Goal: Check status: Check status

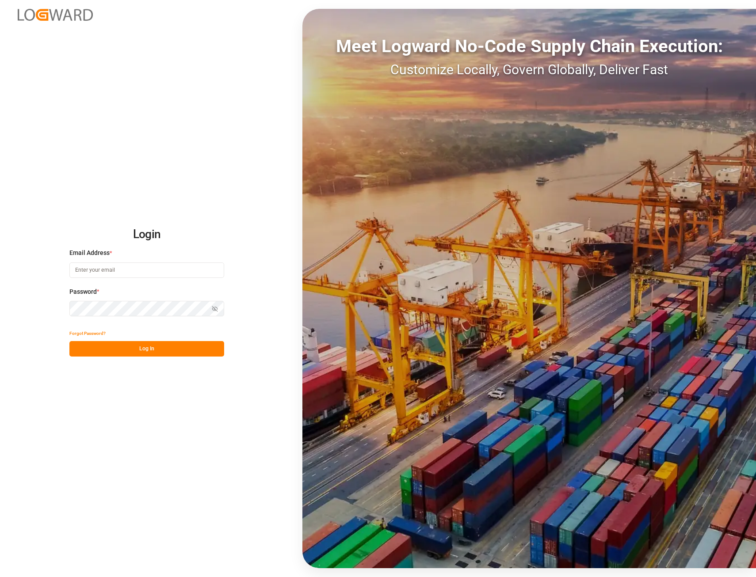
type input "[PERSON_NAME][EMAIL_ADDRESS][PERSON_NAME][DOMAIN_NAME]"
click at [150, 350] on button "Log In" at bounding box center [146, 348] width 155 height 15
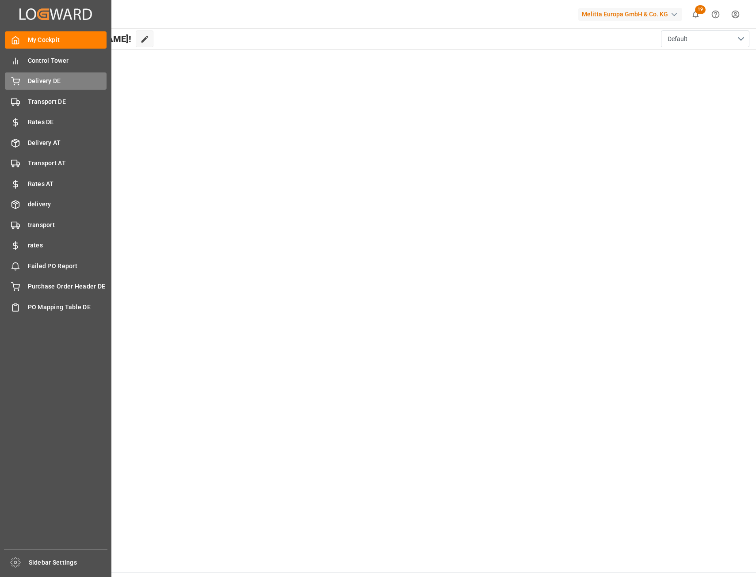
click at [52, 80] on span "Delivery DE" at bounding box center [67, 80] width 79 height 9
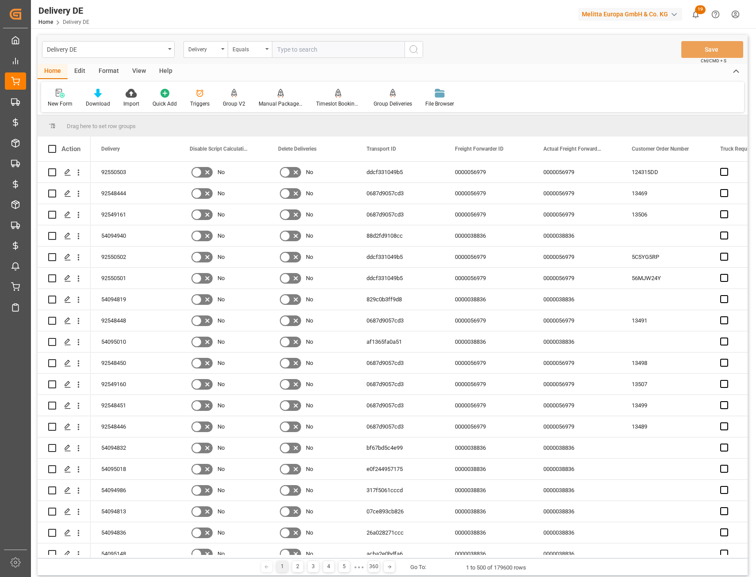
click at [295, 51] on input "text" at bounding box center [338, 49] width 133 height 17
paste input "54094800"
type input "54094800"
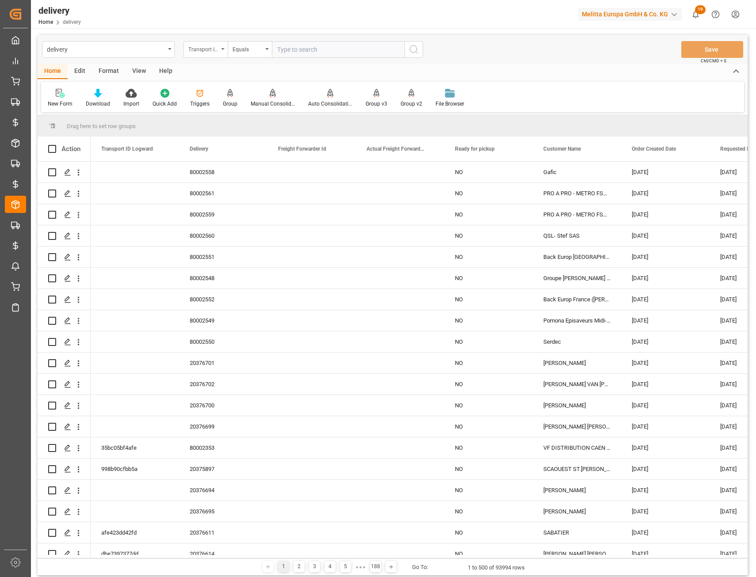
click at [213, 51] on div "Transport ID Logward" at bounding box center [203, 48] width 30 height 10
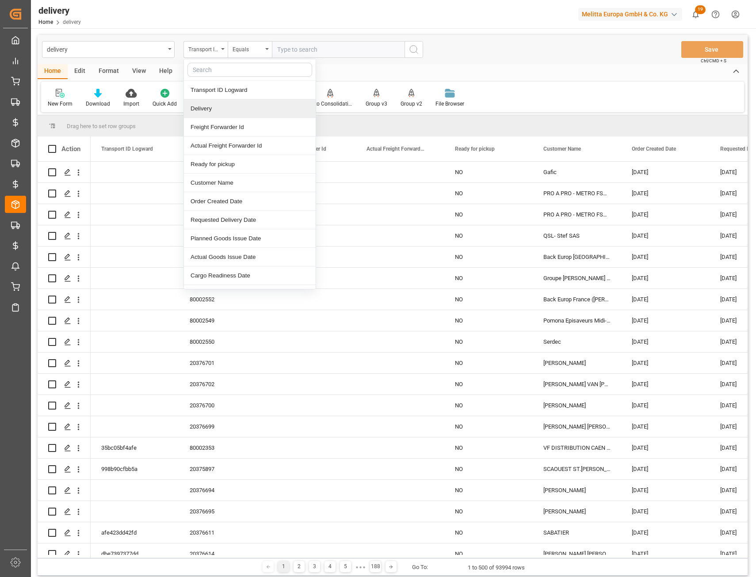
click at [228, 110] on div "Delivery" at bounding box center [250, 108] width 132 height 19
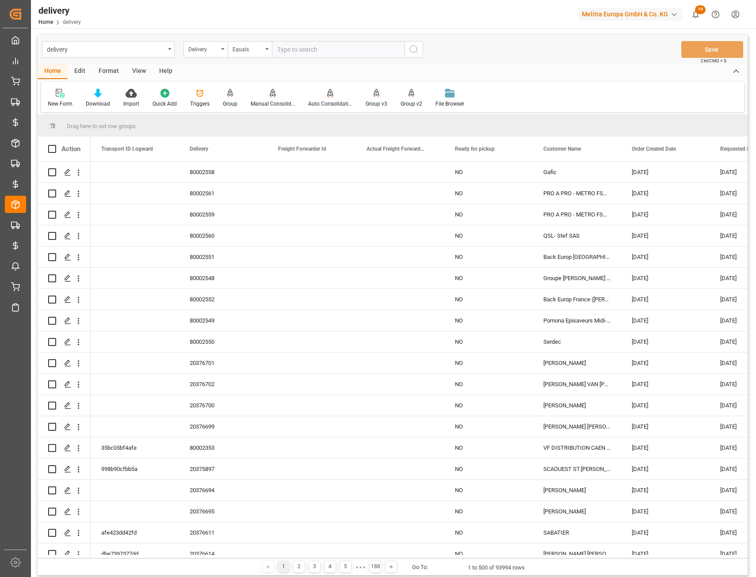
click at [298, 52] on input "text" at bounding box center [338, 49] width 133 height 17
paste input "54094800"
type input "54094800"
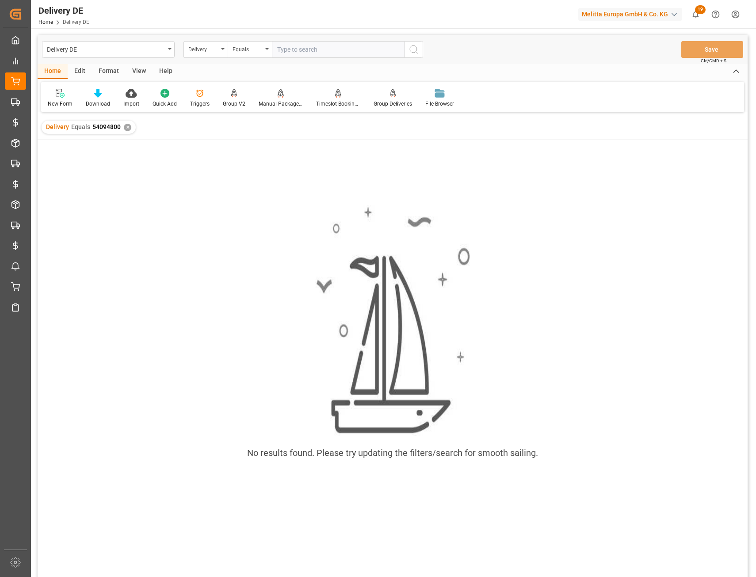
click at [292, 53] on input "text" at bounding box center [338, 49] width 133 height 17
paste input "92550330"
type input "92550330"
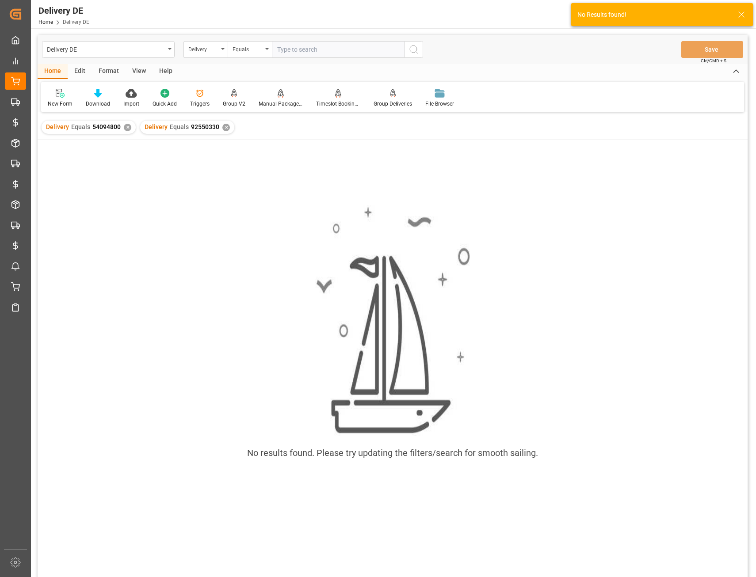
click at [129, 128] on div "✕" at bounding box center [128, 128] width 8 height 8
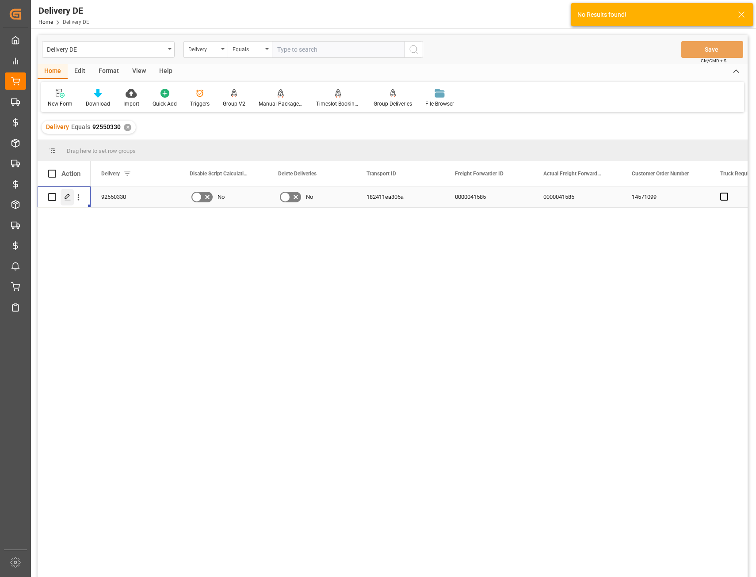
click at [67, 193] on div "Press SPACE to select this row." at bounding box center [67, 197] width 13 height 16
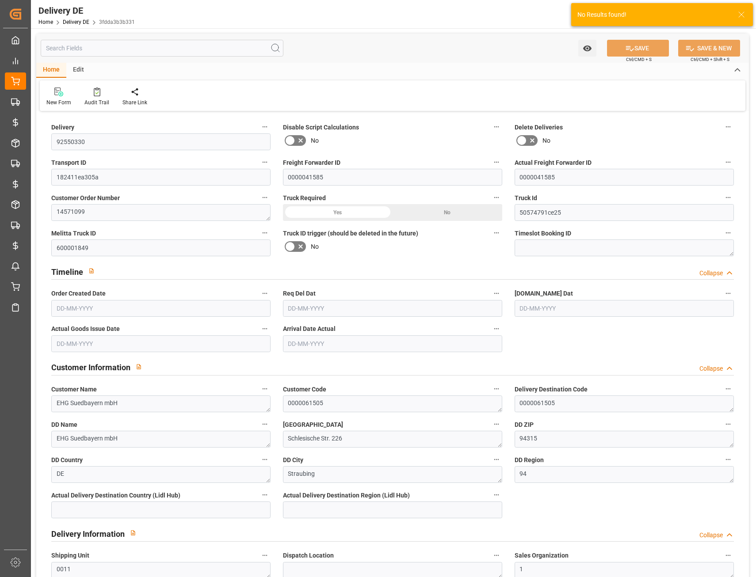
type input "0"
type input "7"
type input "1247.736"
type input "8542.875"
type input "10449.328"
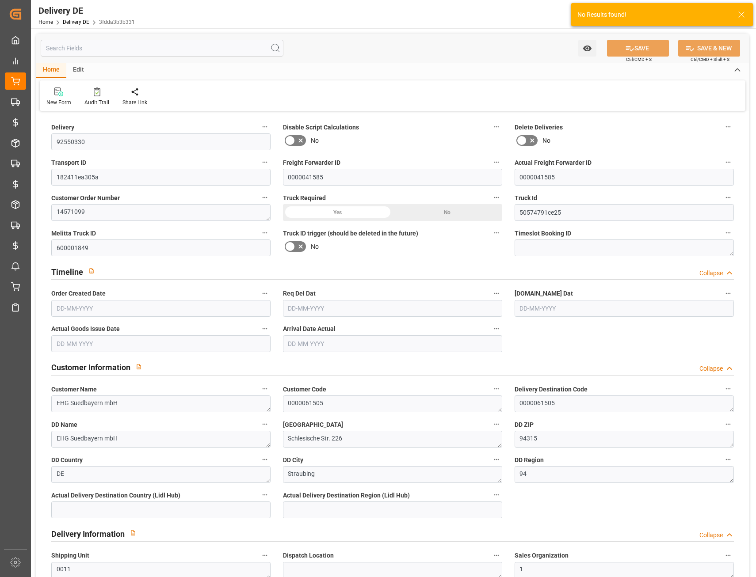
type input "[DATE]"
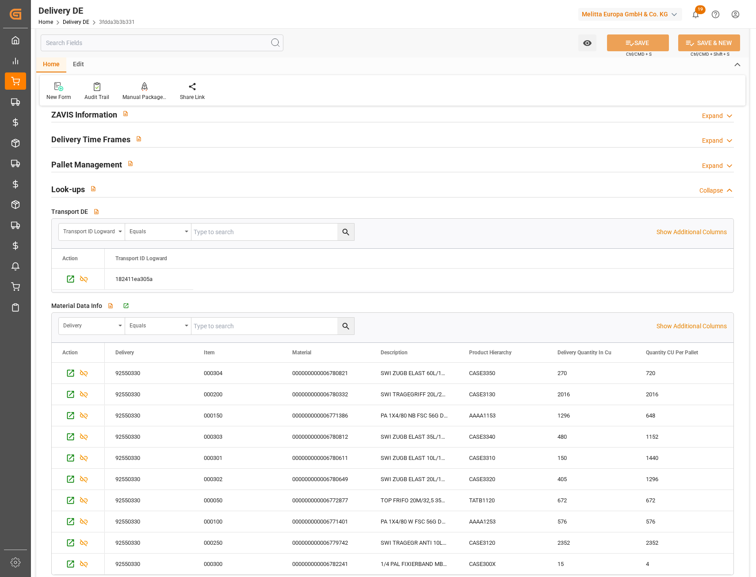
scroll to position [1326, 0]
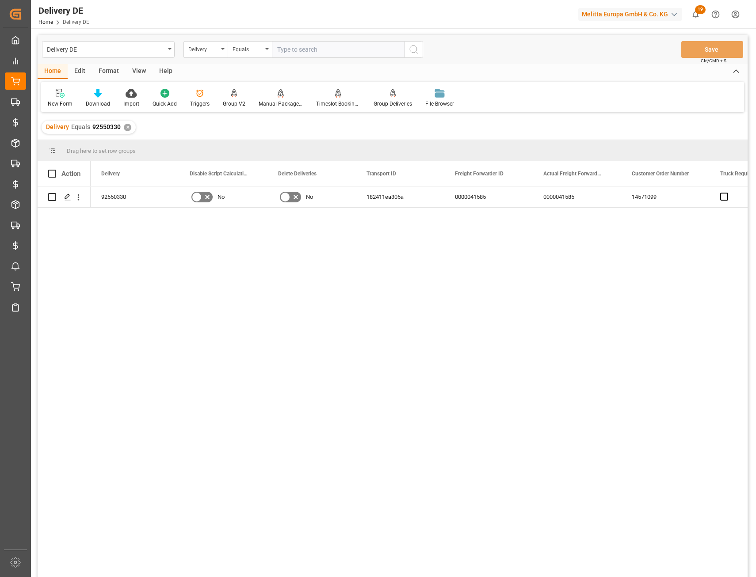
click at [305, 51] on input "text" at bounding box center [338, 49] width 133 height 17
paste input "92550325"
type input "92550325"
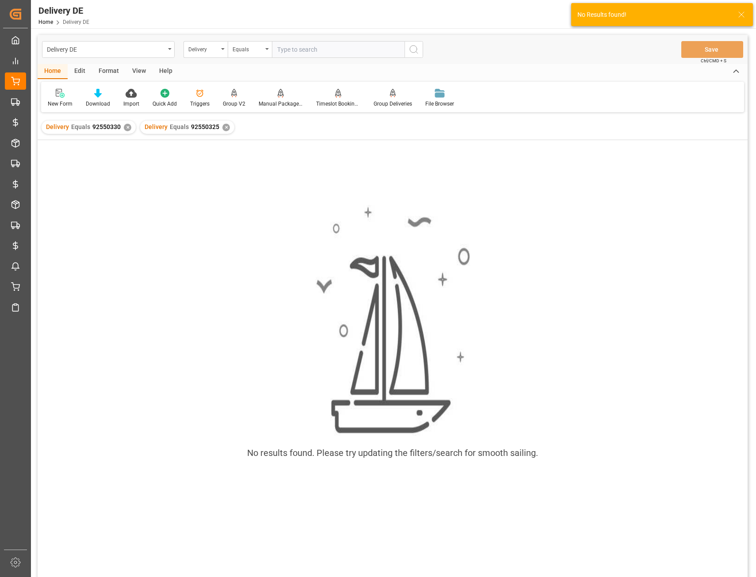
click at [125, 127] on div "✕" at bounding box center [128, 128] width 8 height 8
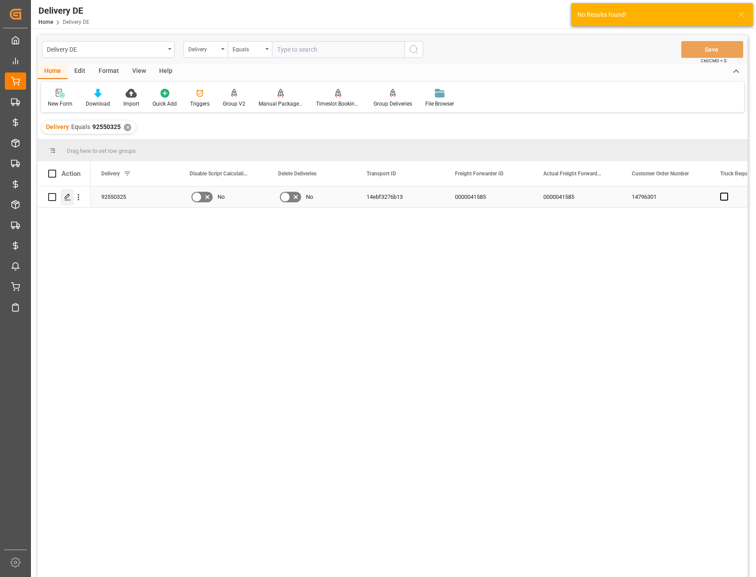
click at [65, 196] on icon "Press SPACE to select this row." at bounding box center [67, 197] width 7 height 7
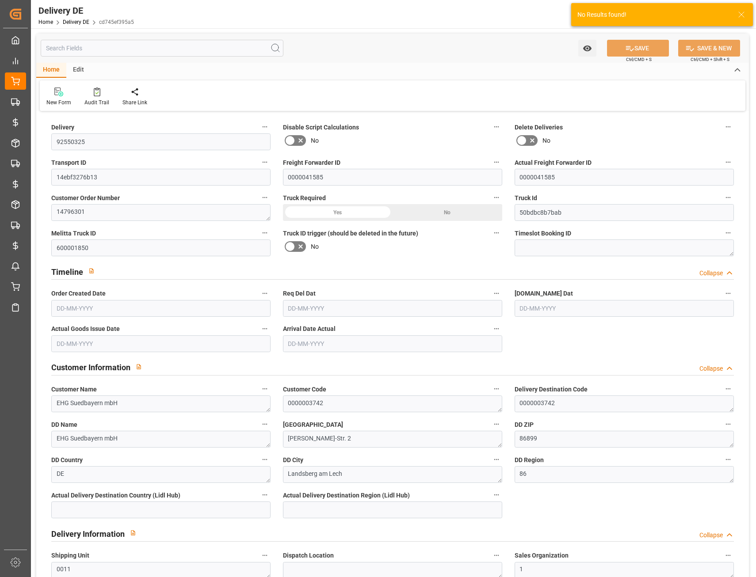
type input "0"
type input "22"
type input "3719.006"
type input "50865.535"
type input "33631.388"
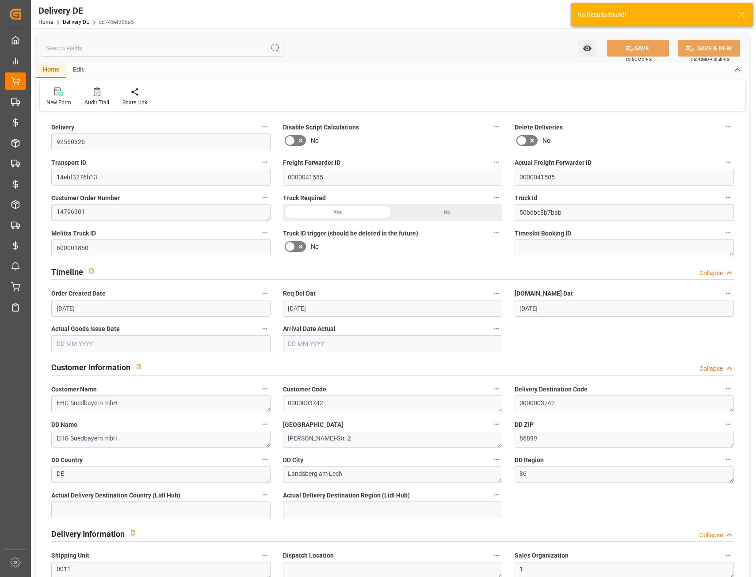
type input "[DATE]"
click at [101, 50] on input "text" at bounding box center [162, 48] width 243 height 17
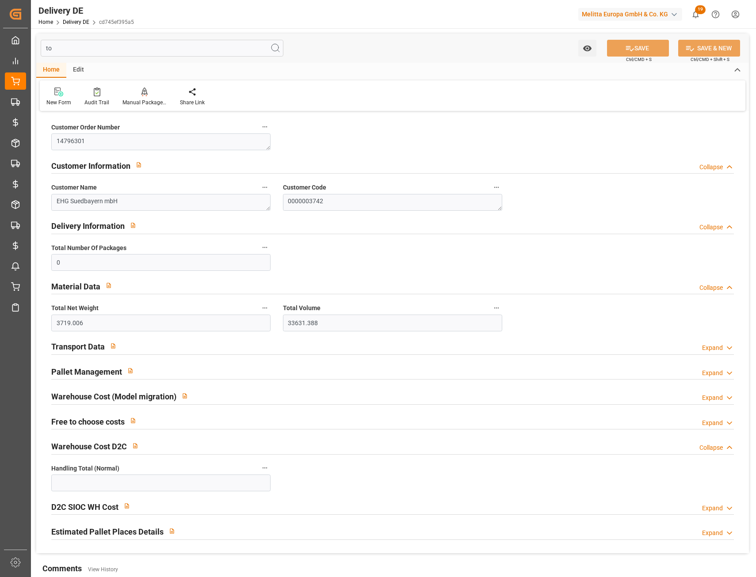
type input "t"
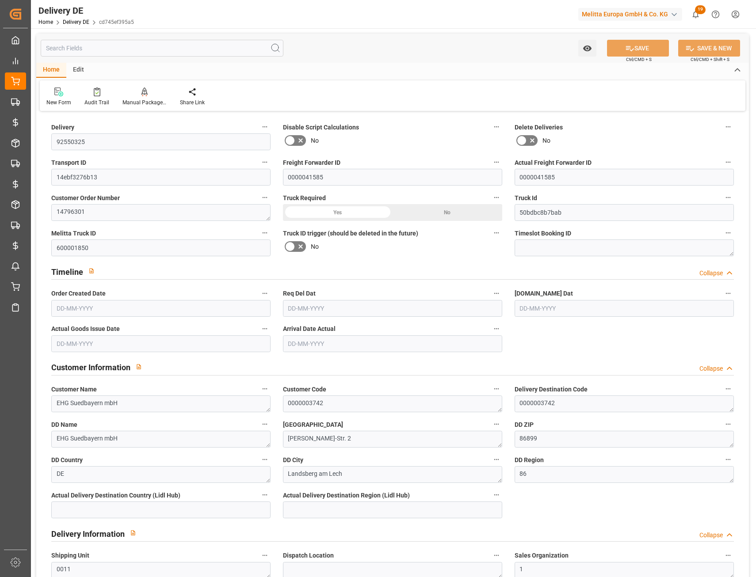
type input "w"
type input "50865.535"
type input "123.864"
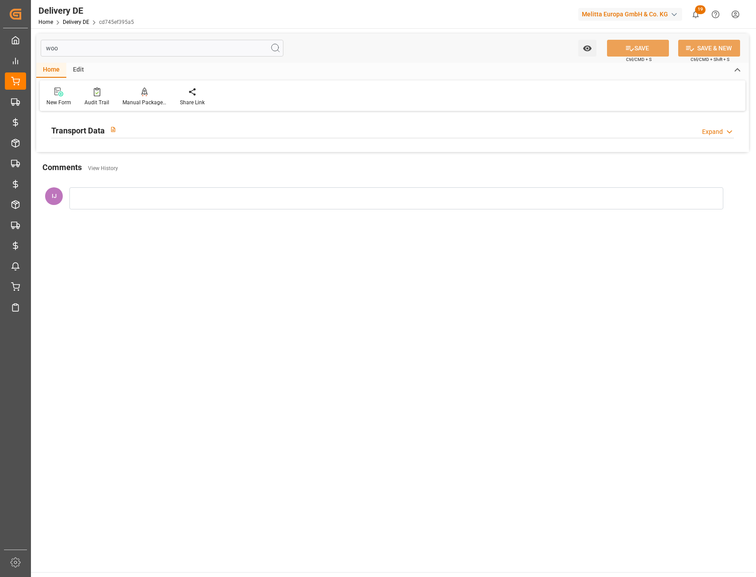
type input "woo"
click at [68, 128] on h2 "Transport Data" at bounding box center [77, 131] width 53 height 12
drag, startPoint x: 60, startPoint y: 51, endPoint x: 23, endPoint y: 51, distance: 37.6
click at [23, 51] on div "Created by potrace 1.15, written by Peter Selinger 2001-2017 Created by potrace…" at bounding box center [378, 288] width 756 height 577
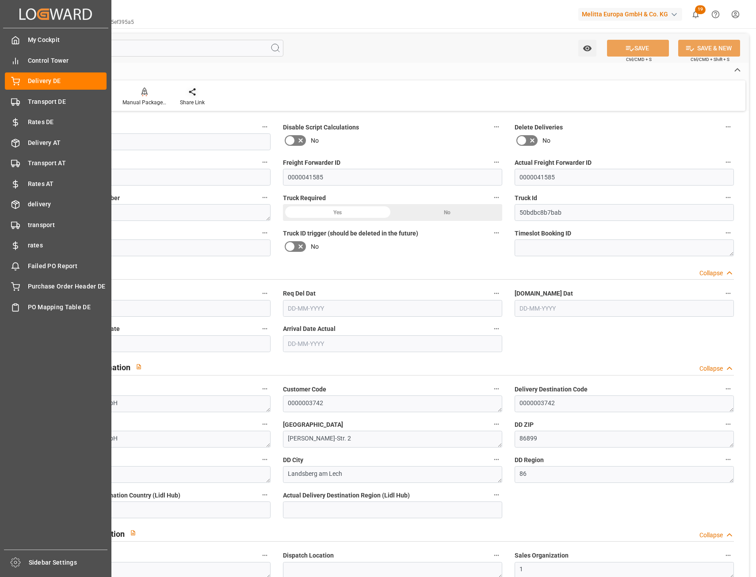
type input "0"
type input "22"
type input "3719.006"
type input "50865.535"
type input "33631.388"
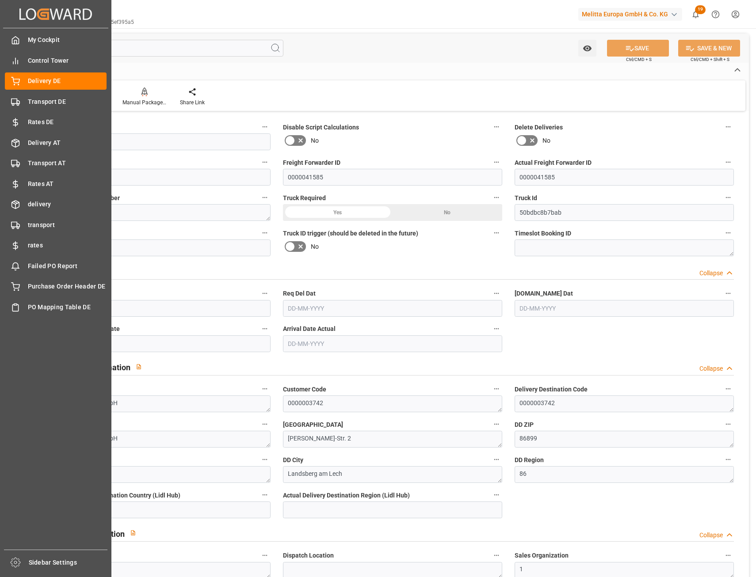
type input "19-08-2025"
type input "27-08-2025"
type input "22-08-2025"
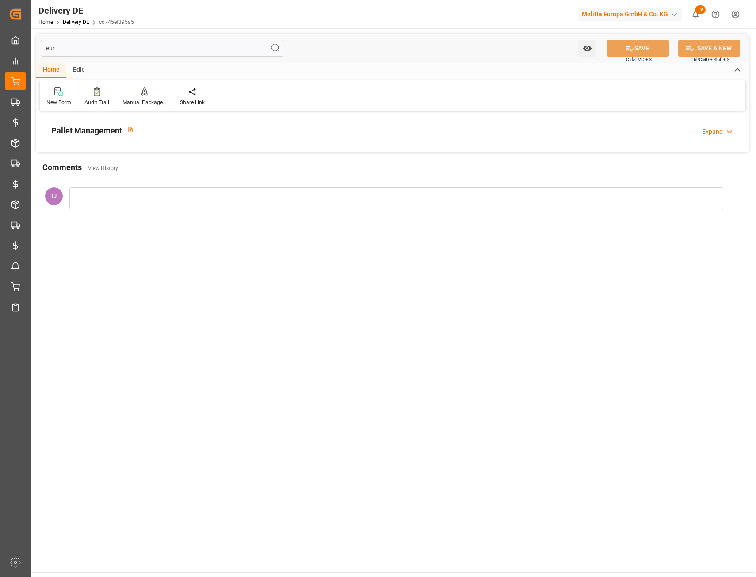
type input "eur"
click at [99, 135] on h2 "Pallet Management" at bounding box center [86, 131] width 71 height 12
click at [102, 131] on h2 "Pallet Management" at bounding box center [86, 131] width 71 height 12
drag, startPoint x: 91, startPoint y: 45, endPoint x: -7, endPoint y: 57, distance: 98.1
click at [0, 57] on html "Created by potrace 1.15, written by Peter Selinger 2001-2017 Created by potrace…" at bounding box center [378, 288] width 756 height 577
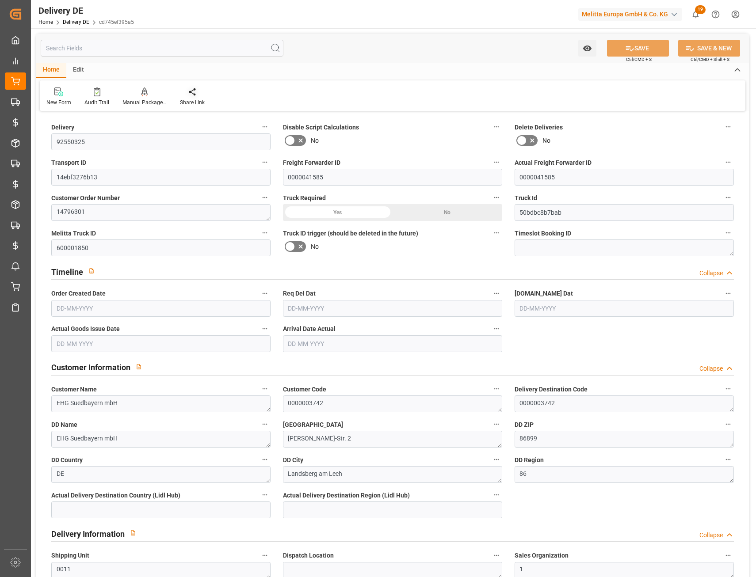
type input "0"
type input "22"
type input "3719.006"
type input "50865.535"
type input "33631.388"
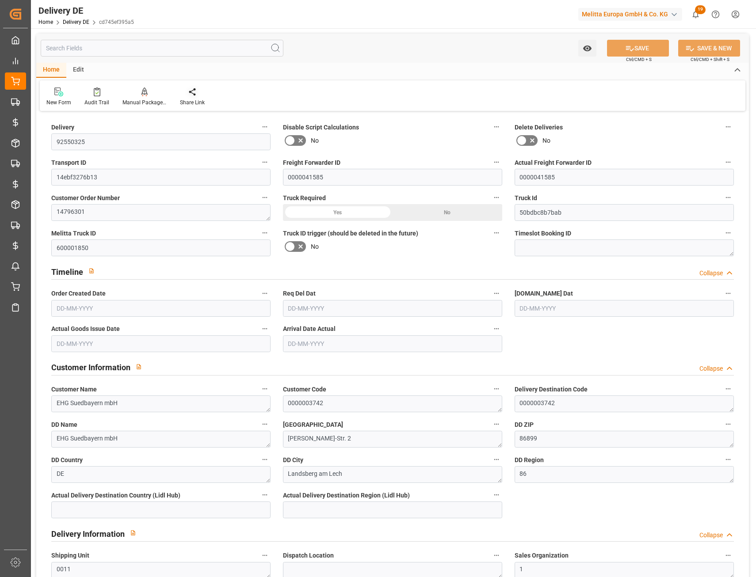
type input "19-08-2025"
type input "27-08-2025"
type input "22-08-2025"
click at [92, 53] on input "text" at bounding box center [162, 48] width 243 height 17
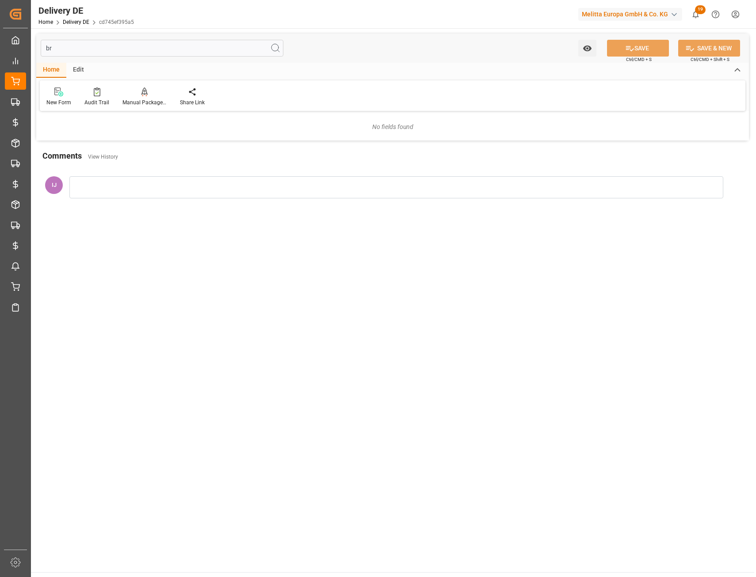
type input "b"
type input "gros"
click at [73, 22] on link "Delivery DE" at bounding box center [76, 22] width 27 height 6
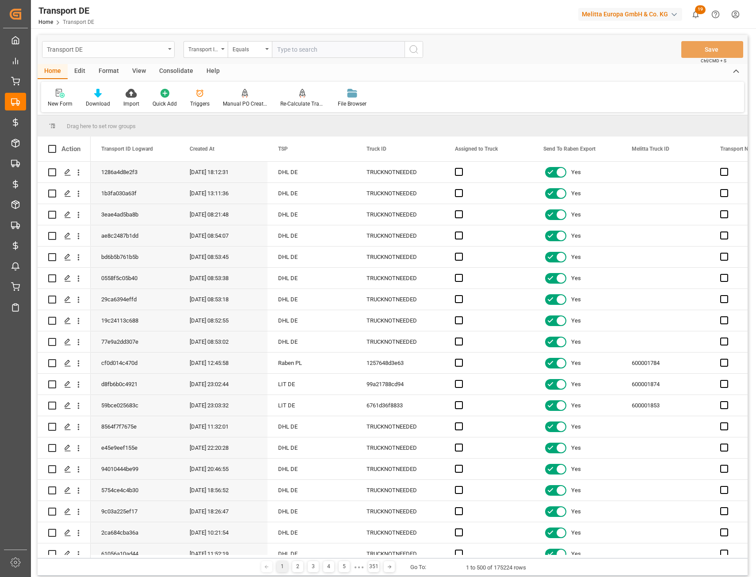
click at [133, 52] on div "Transport DE" at bounding box center [106, 48] width 118 height 11
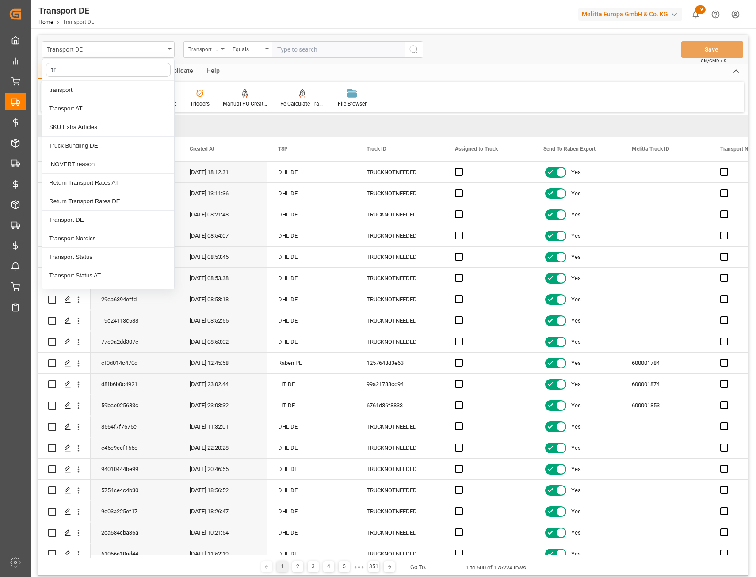
type input "tru"
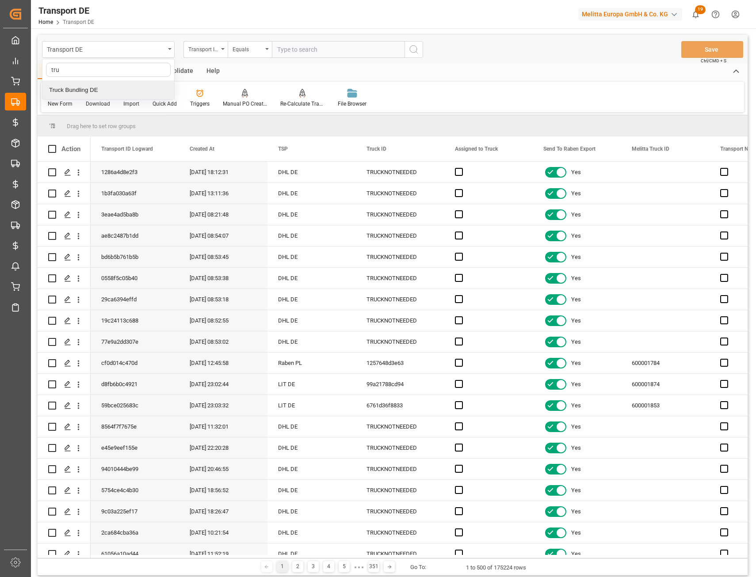
click at [97, 89] on div "Truck Bundling DE" at bounding box center [108, 90] width 132 height 19
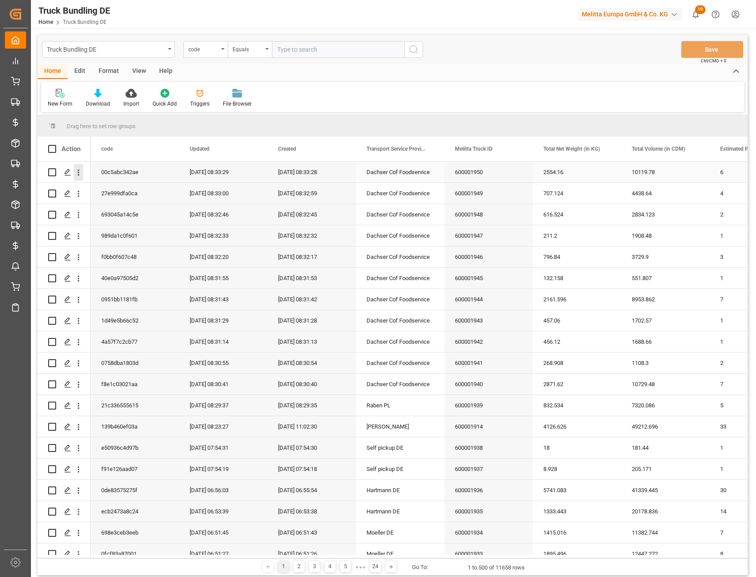
click at [80, 174] on icon "open menu" at bounding box center [78, 172] width 9 height 9
click at [109, 193] on span "Open in new tab" at bounding box center [136, 191] width 80 height 9
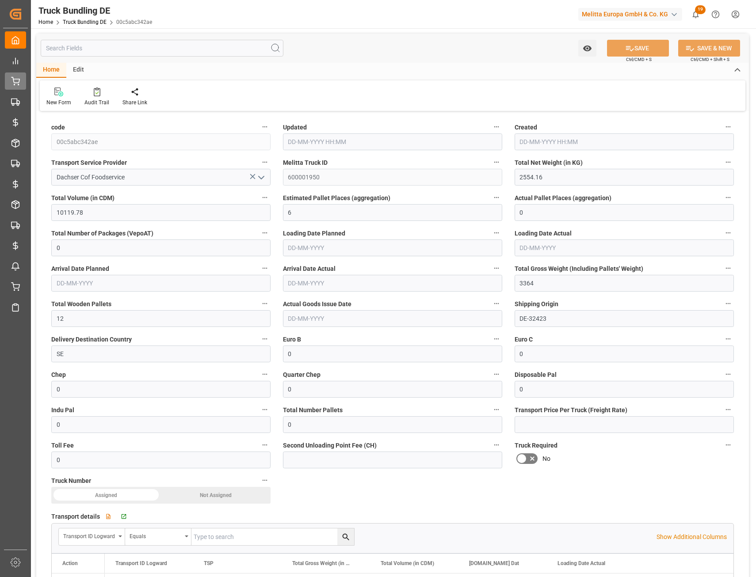
type input "[DATE] 08:33"
type input "[DATE]"
type input "25-08-2025"
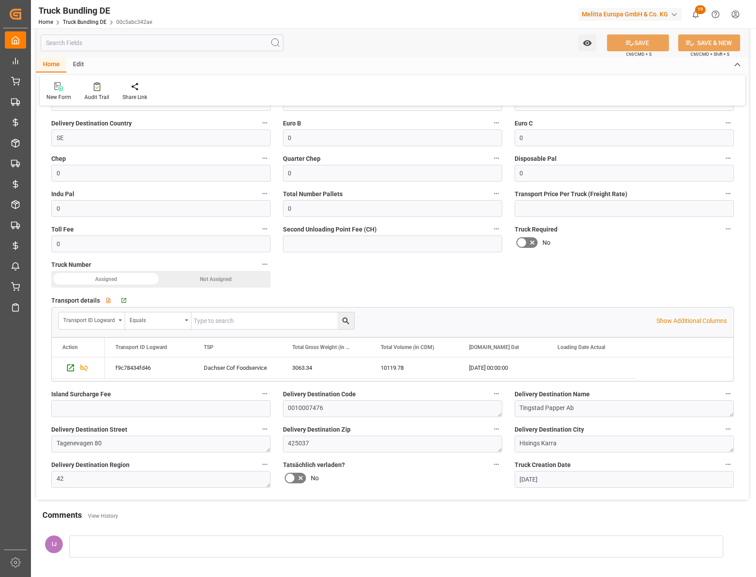
scroll to position [265, 0]
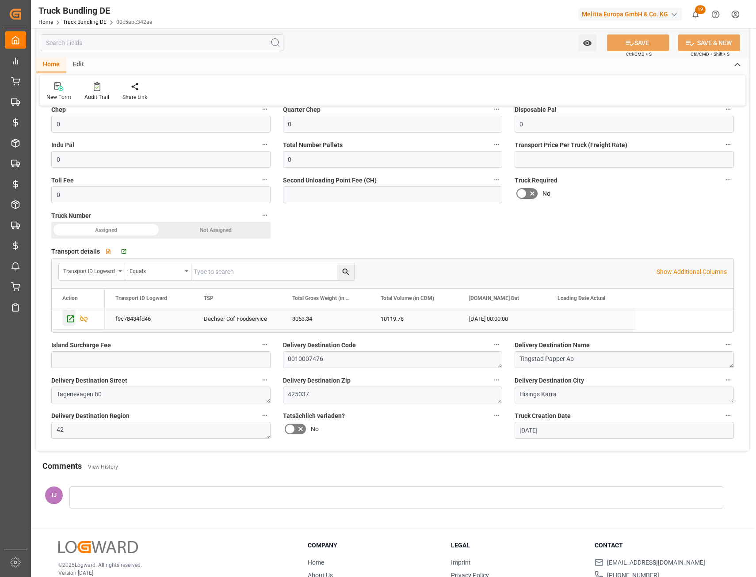
click at [68, 317] on icon "Press SPACE to select this row." at bounding box center [70, 319] width 7 height 7
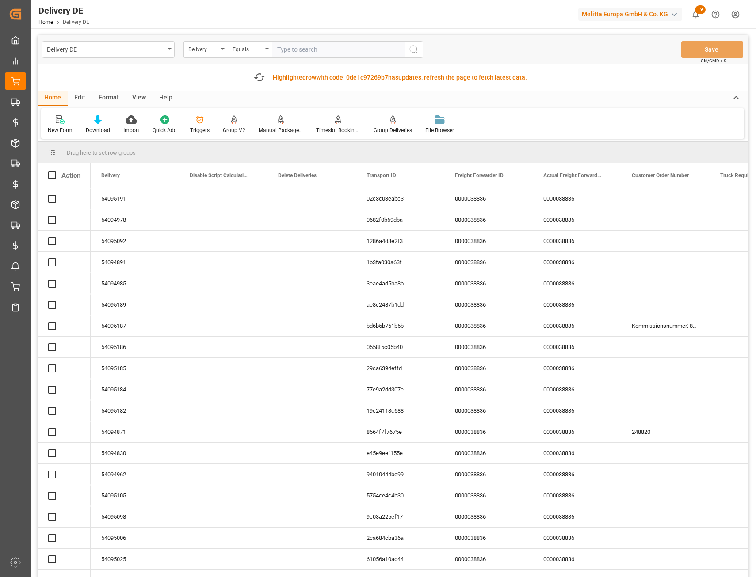
click at [313, 47] on input "text" at bounding box center [338, 49] width 133 height 17
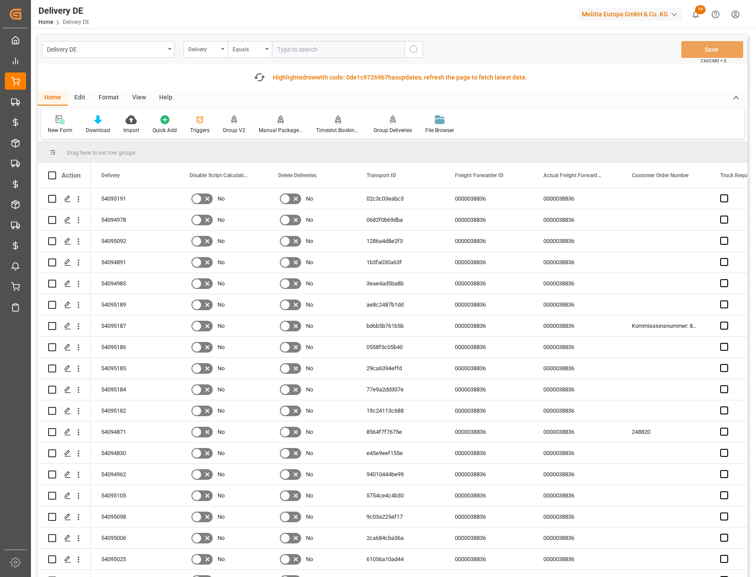
paste input "80002562"
type input "80002562"
click at [417, 51] on icon "search button" at bounding box center [413, 49] width 11 height 11
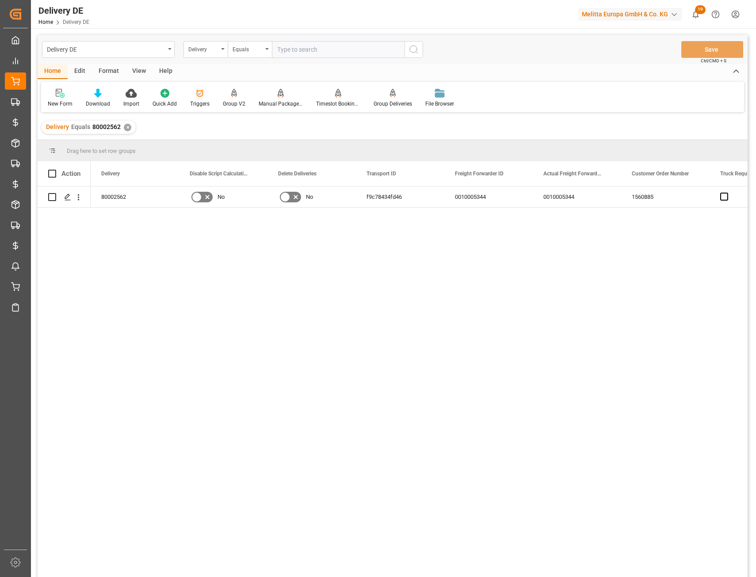
click at [195, 99] on div "Triggers" at bounding box center [199, 97] width 33 height 19
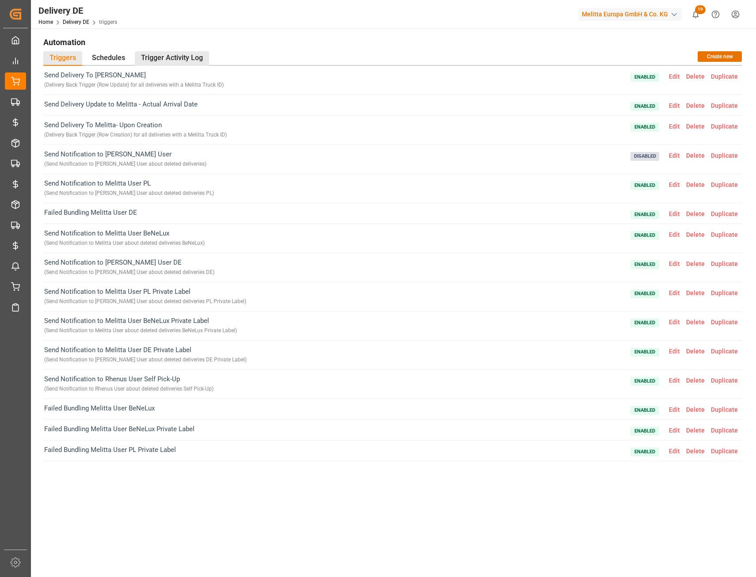
click at [182, 62] on div "Trigger Activity Log" at bounding box center [172, 58] width 74 height 15
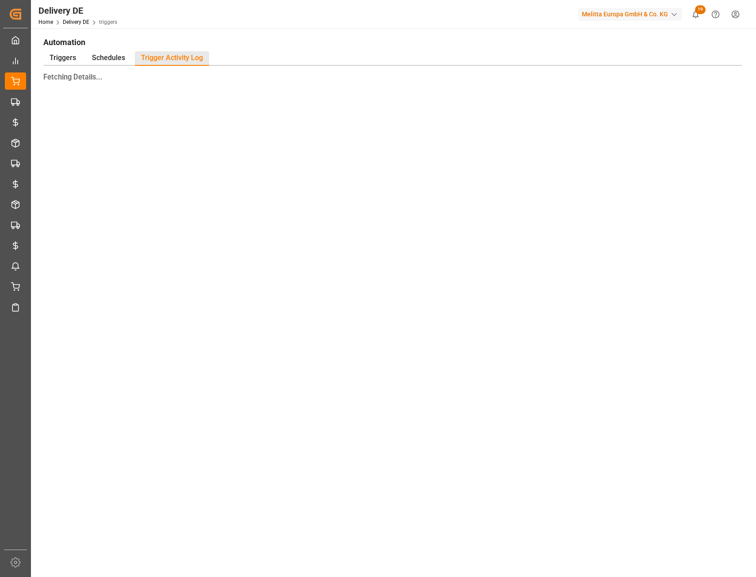
click at [284, 39] on h1 "Automation" at bounding box center [392, 41] width 698 height 15
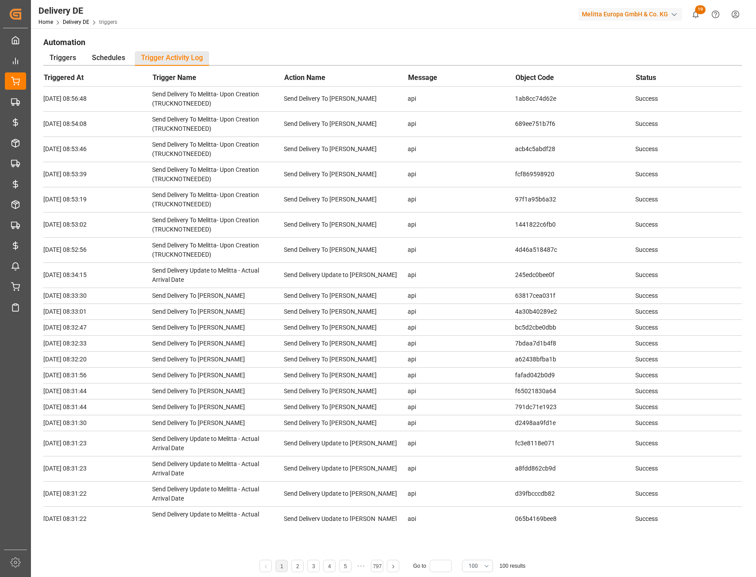
click at [378, 27] on div "Delivery DE Home Delivery DE triggers Melitta Europa GmbH & Co. KG 19 Notificat…" at bounding box center [390, 14] width 731 height 28
click at [364, 27] on div "Delivery DE Home Delivery DE triggers Melitta Europa GmbH & Co. KG 19 Notificat…" at bounding box center [390, 14] width 731 height 28
click at [359, 29] on div "Automation Triggers Schedules Trigger Activity Log Triggered At Trigger Name Ac…" at bounding box center [392, 353] width 723 height 651
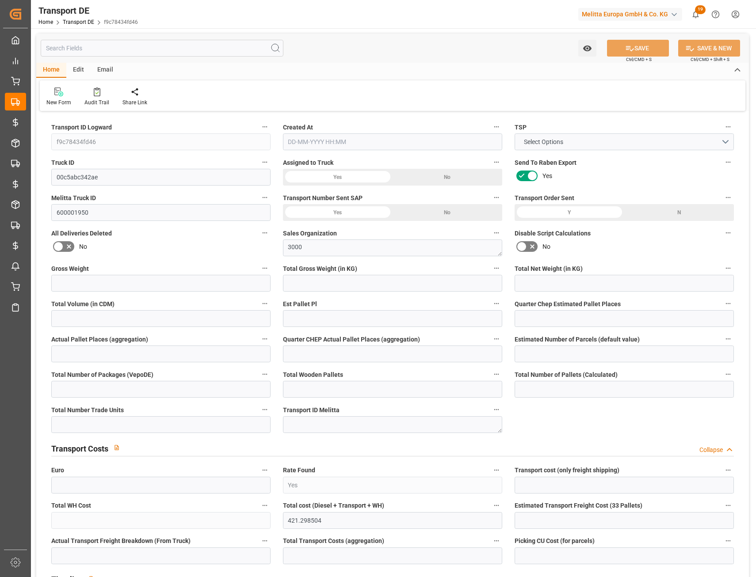
type input "3364"
type input "3063.34"
type input "2554.16"
type input "10119.78"
type input "6"
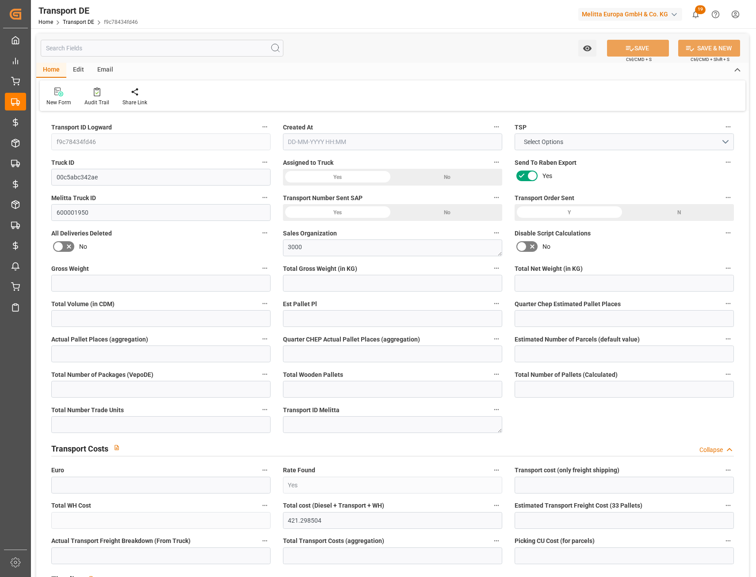
type input "0"
type input "1"
type input "0"
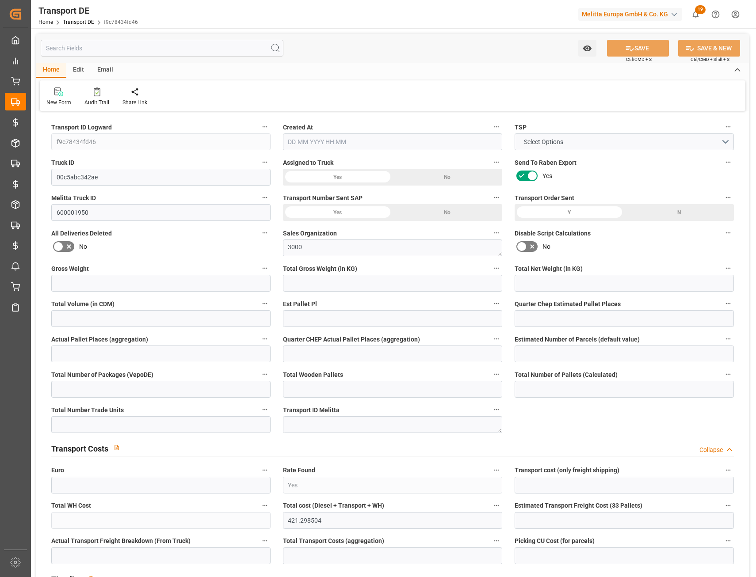
type input "12"
type input "0"
type input "405.28"
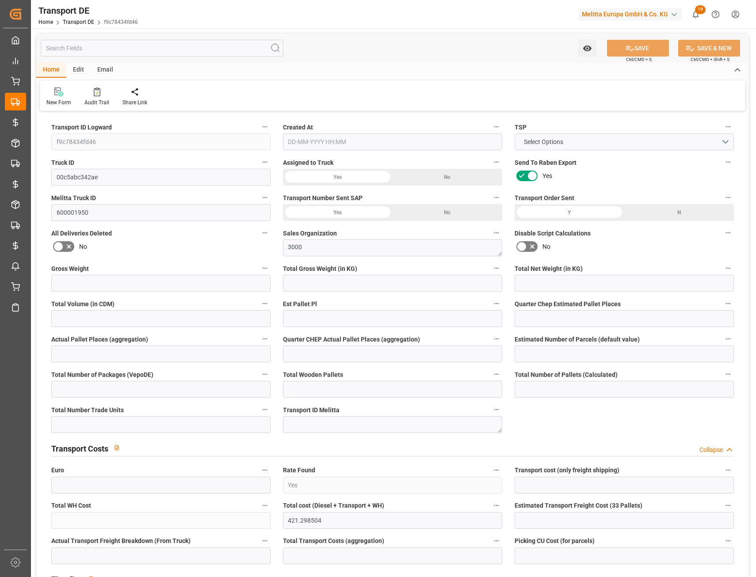
type input "20.355"
type input "405.28"
type input "400.9435"
type input "42"
type input "0"
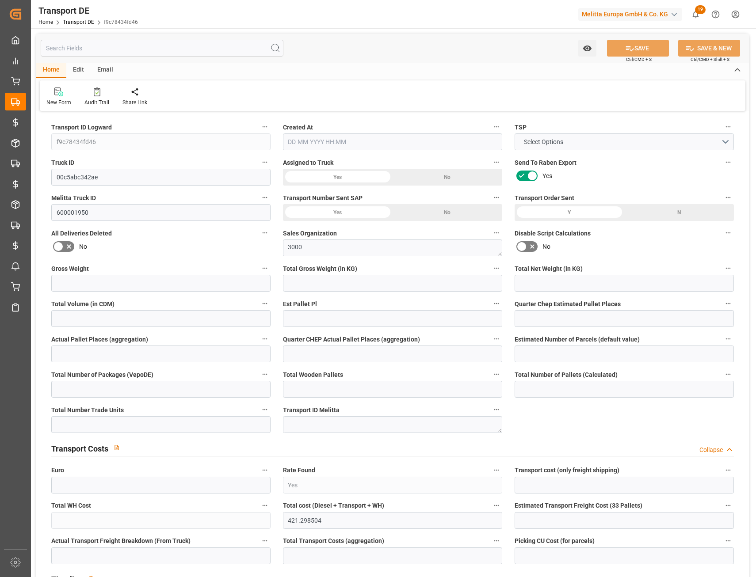
type input "0"
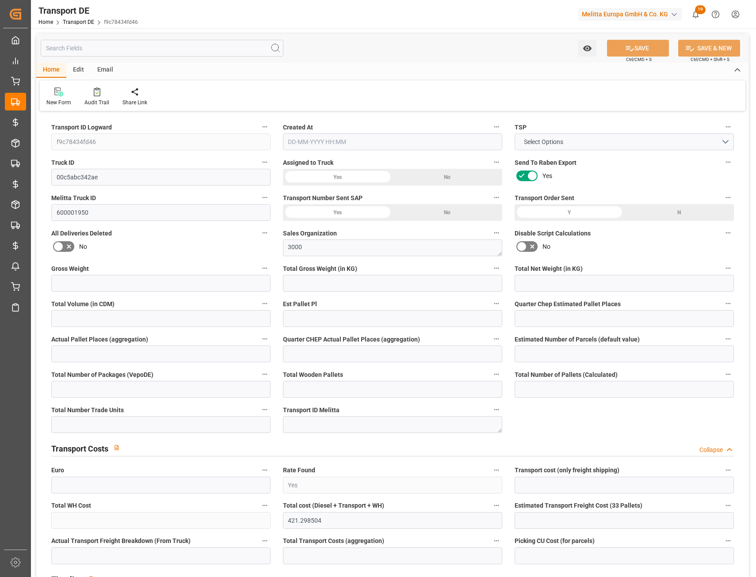
type input "0"
type input "-4.3365"
type input "0"
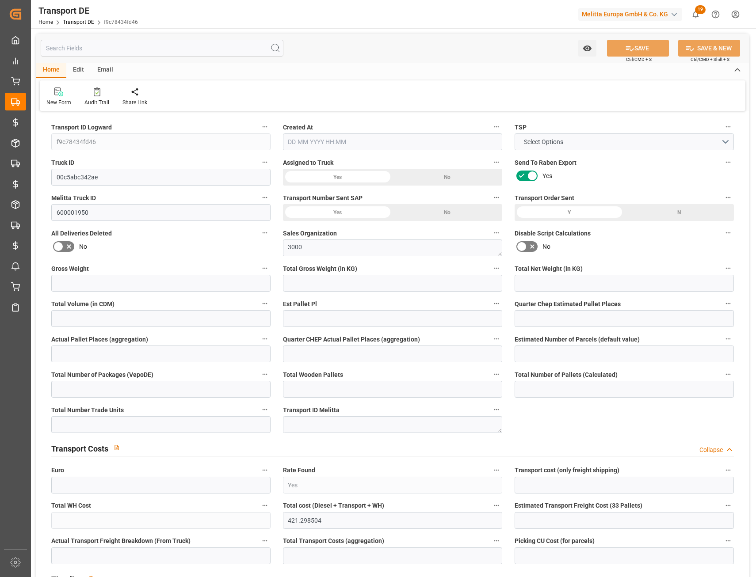
type input "0"
type input "3063.34"
type input "4710.8598"
type input "21"
type input "35"
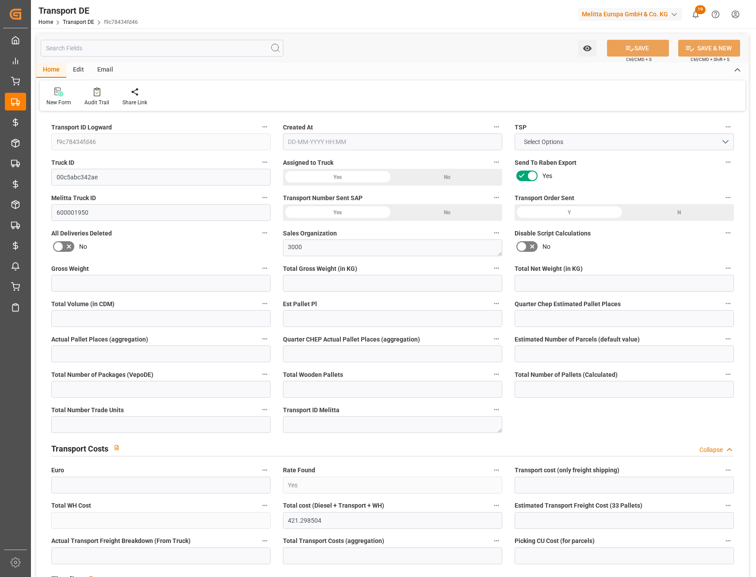
type input "0"
type input "12"
type input "0"
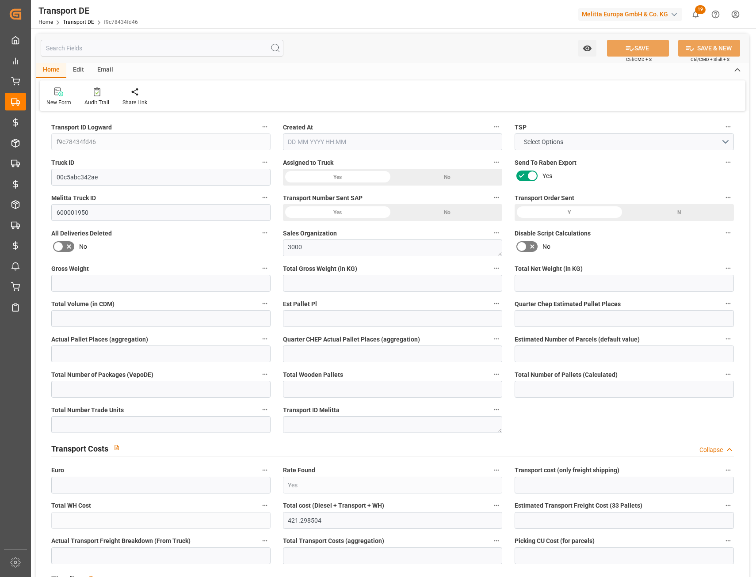
type input "0"
type input "1"
type input "0"
type input "840"
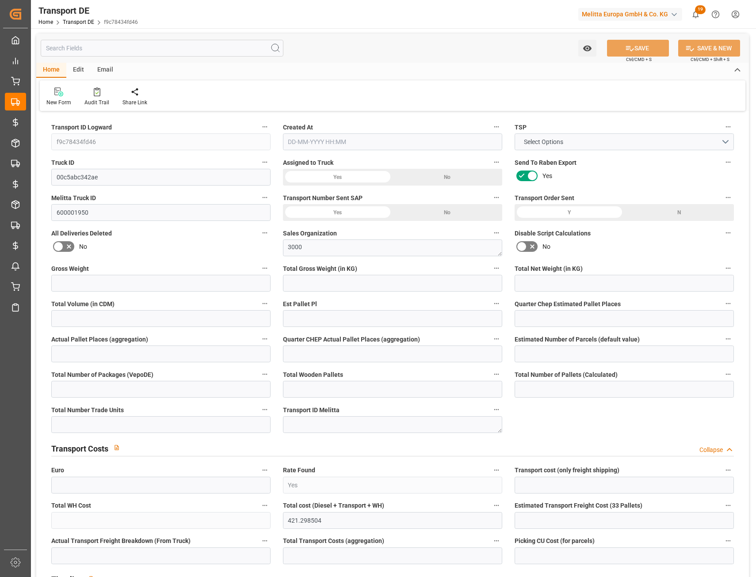
type input "421.2985"
type input "400.9435"
type input "24-08-2025 23:00"
type input "02-09-2025"
type input "08-09-2025"
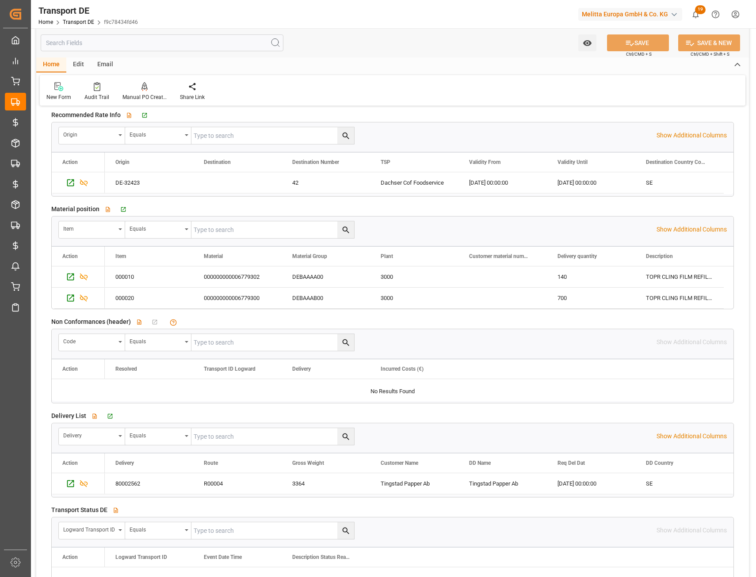
scroll to position [1370, 0]
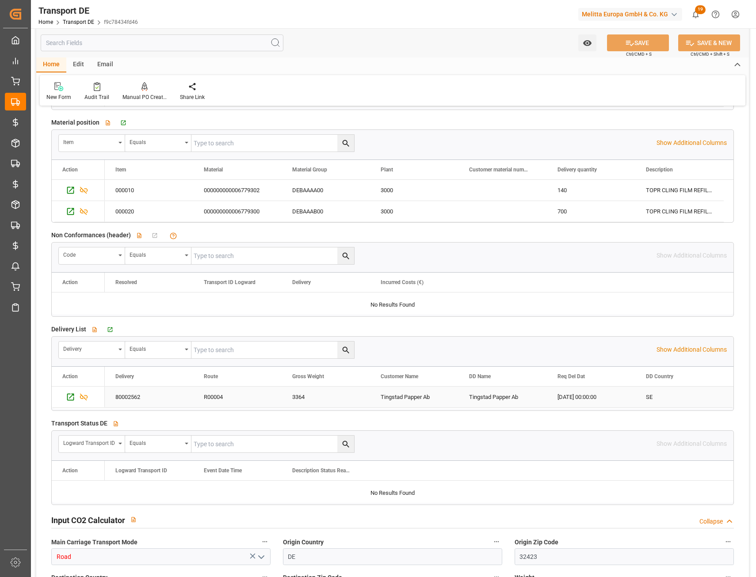
click at [139, 401] on div "80002562" at bounding box center [149, 397] width 88 height 21
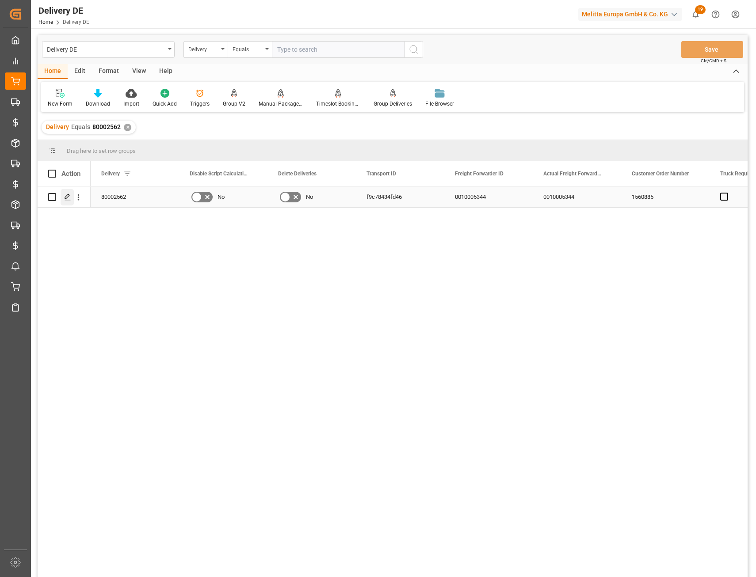
click at [68, 201] on div "Press SPACE to select this row." at bounding box center [67, 197] width 13 height 16
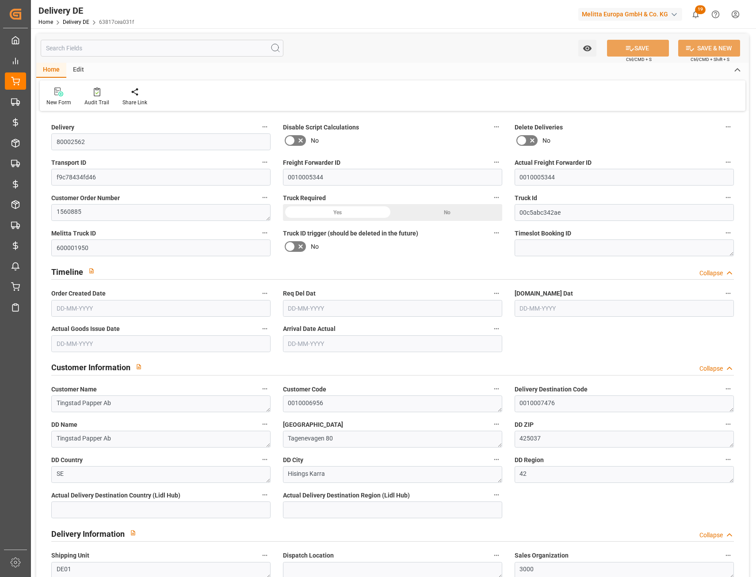
type input "0"
type input "6"
type input "0"
type input "2554.16"
type input "3364"
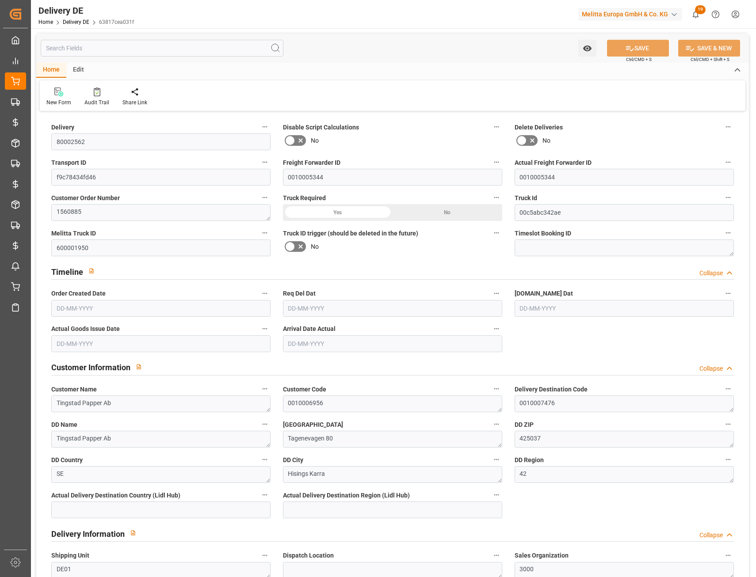
type input "10119.78"
type input "[DATE]"
drag, startPoint x: 118, startPoint y: 146, endPoint x: 36, endPoint y: 150, distance: 82.3
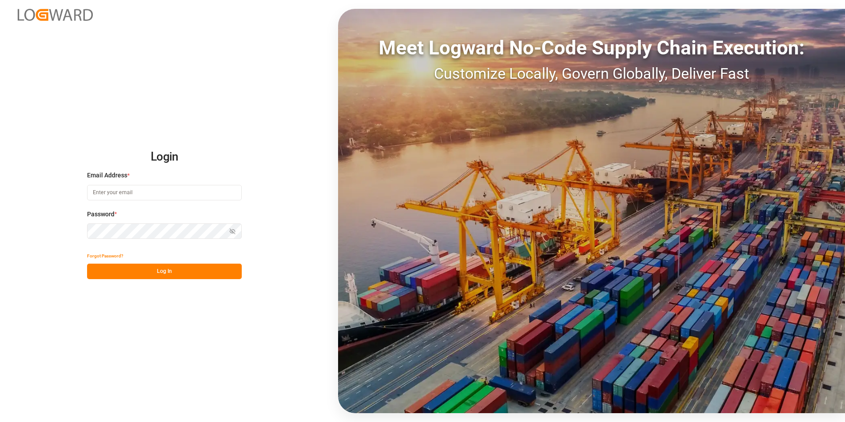
type input "[PERSON_NAME][EMAIL_ADDRESS][PERSON_NAME][DOMAIN_NAME]"
click at [142, 270] on button "Log In" at bounding box center [164, 270] width 155 height 15
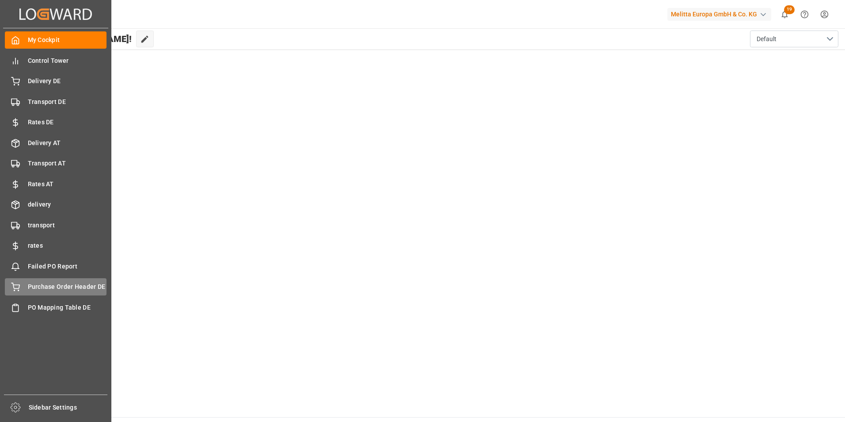
click at [62, 287] on span "Purchase Order Header DE" at bounding box center [67, 286] width 79 height 9
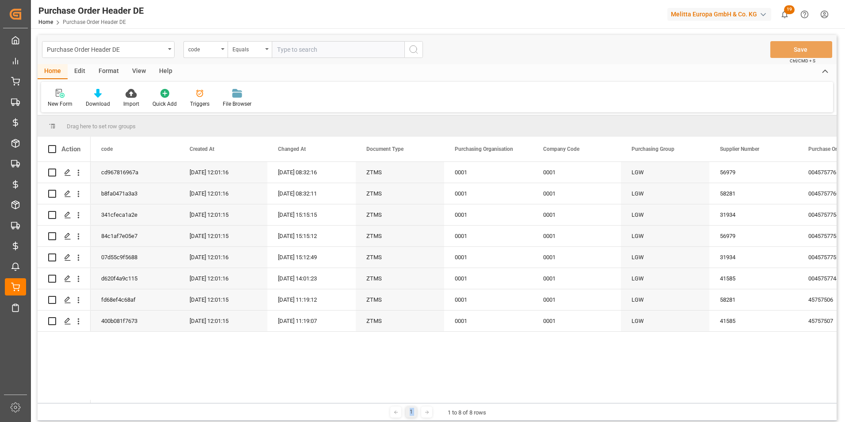
drag, startPoint x: 421, startPoint y: 403, endPoint x: 624, endPoint y: 393, distance: 203.9
click at [624, 393] on div "Drag here to set row groups Drag here to set column labels Action code Created …" at bounding box center [437, 267] width 799 height 305
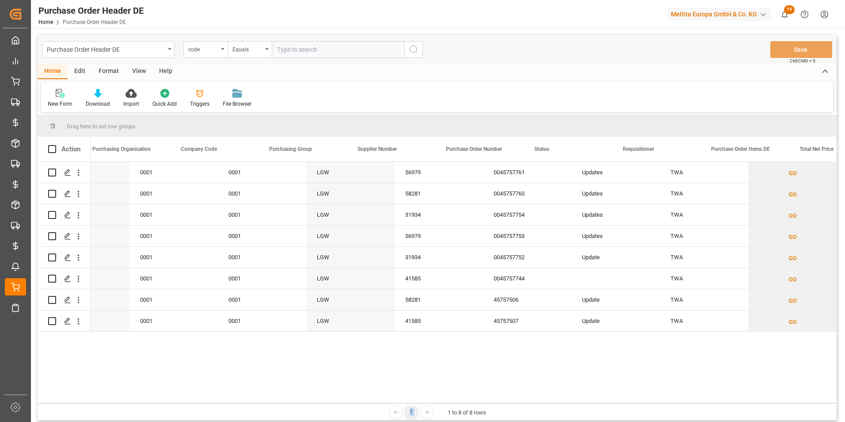
scroll to position [0, 403]
